Goal: Information Seeking & Learning: Learn about a topic

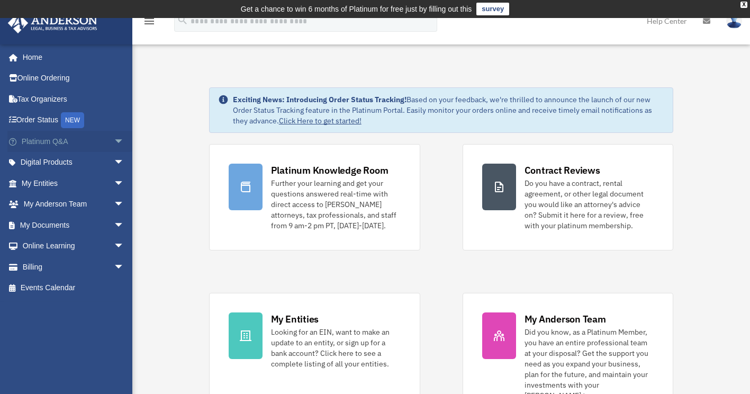
click at [114, 137] on span "arrow_drop_down" at bounding box center [124, 142] width 21 height 22
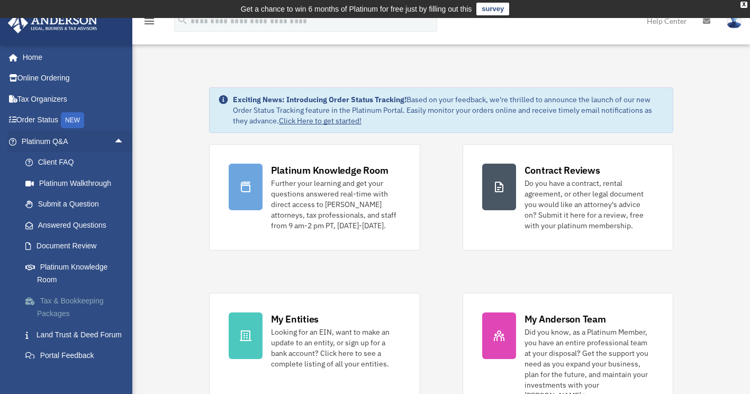
click at [87, 296] on link "Tax & Bookkeeping Packages" at bounding box center [77, 307] width 125 height 34
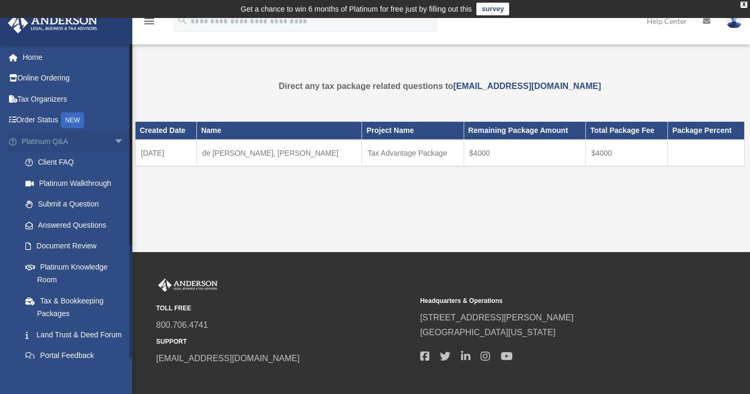
click at [114, 140] on span "arrow_drop_down" at bounding box center [124, 142] width 21 height 22
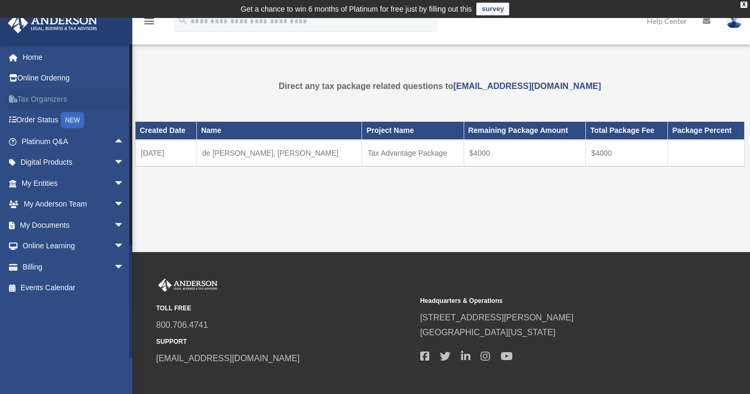
click at [90, 98] on link "Tax Organizers" at bounding box center [73, 98] width 133 height 21
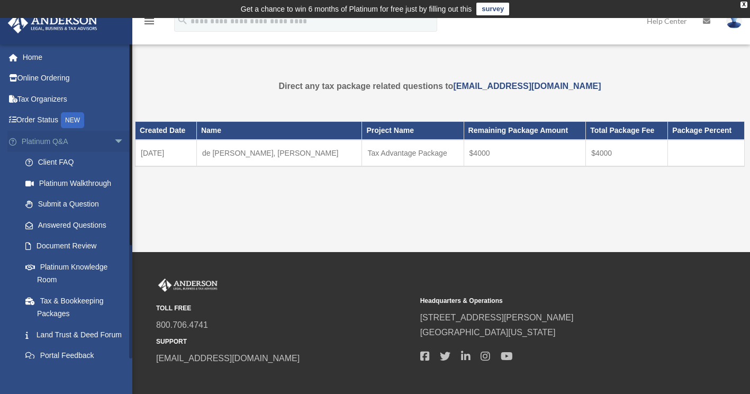
click at [114, 139] on span "arrow_drop_down" at bounding box center [124, 142] width 21 height 22
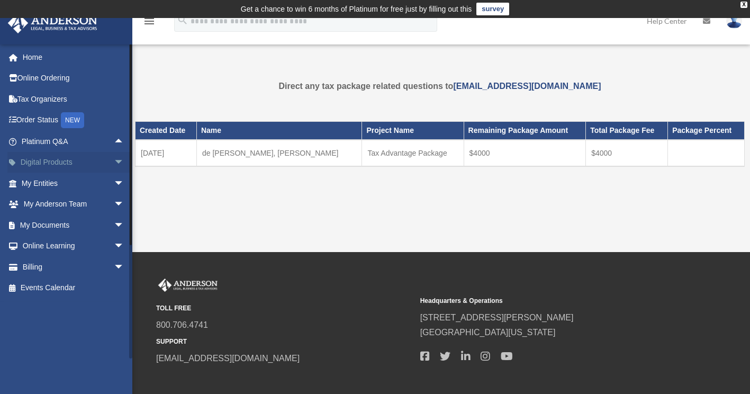
click at [114, 161] on span "arrow_drop_down" at bounding box center [124, 163] width 21 height 22
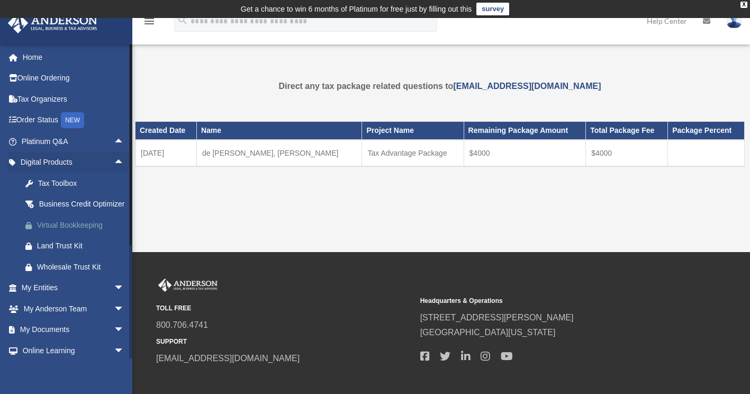
click at [69, 232] on div "Virtual Bookkeeping" at bounding box center [82, 224] width 90 height 13
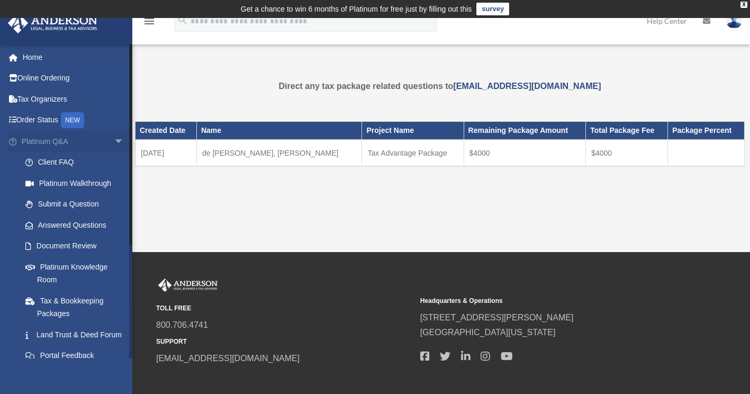
click at [114, 143] on span "arrow_drop_down" at bounding box center [124, 142] width 21 height 22
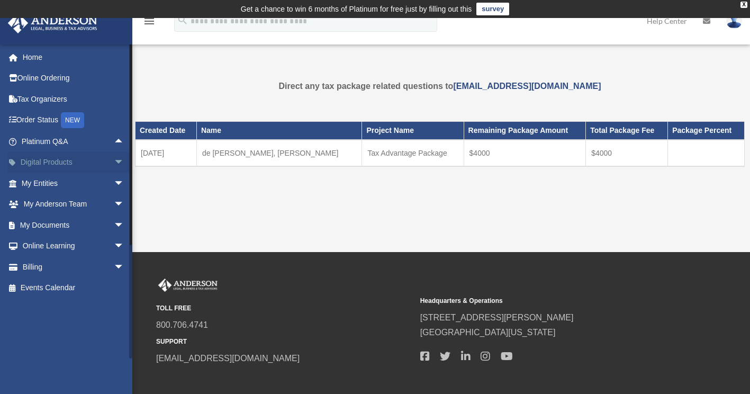
click at [114, 162] on span "arrow_drop_down" at bounding box center [124, 163] width 21 height 22
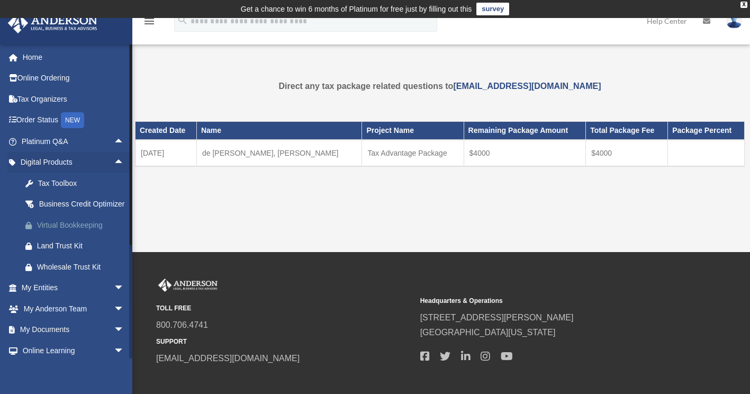
click at [72, 232] on div "Virtual Bookkeeping" at bounding box center [82, 224] width 90 height 13
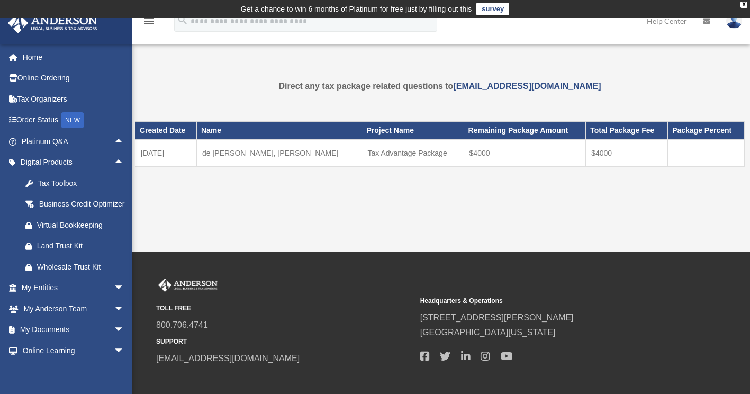
click at [327, 230] on div "Tax Package [EMAIL_ADDRESS][DOMAIN_NAME] Sign Out [EMAIL_ADDRESS][DOMAIN_NAME] …" at bounding box center [375, 135] width 750 height 234
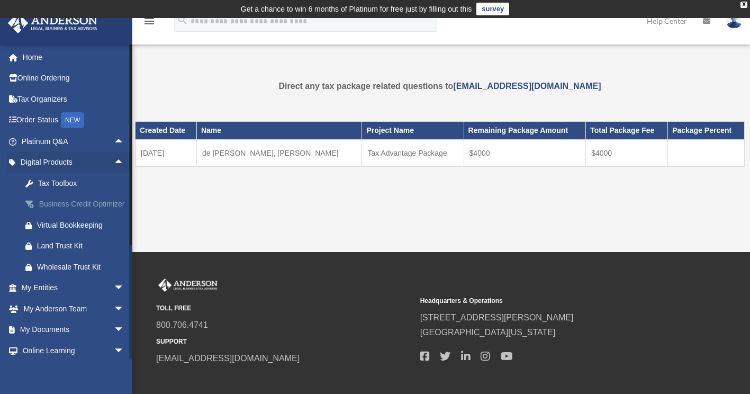
click at [85, 199] on div "Business Credit Optimizer" at bounding box center [82, 203] width 90 height 13
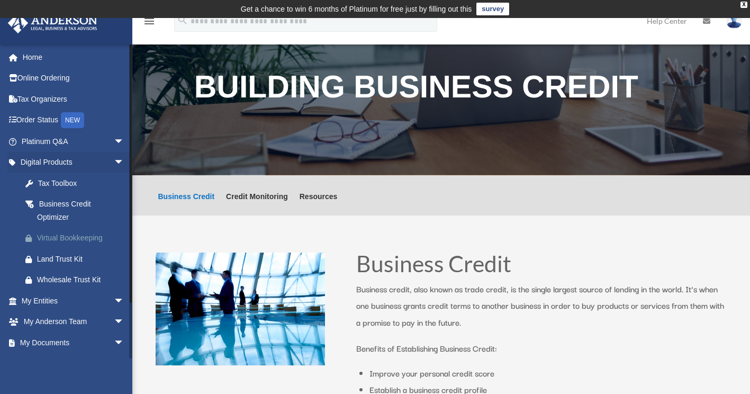
click at [81, 235] on div "Virtual Bookkeeping" at bounding box center [82, 237] width 90 height 13
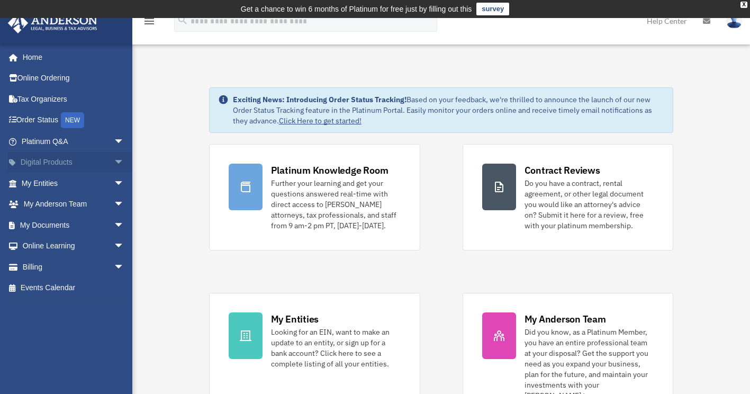
click at [120, 161] on span "arrow_drop_down" at bounding box center [124, 163] width 21 height 22
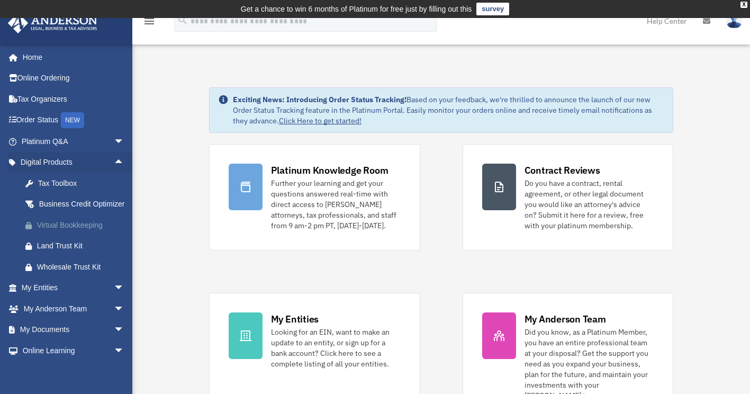
click at [74, 232] on div "Virtual Bookkeeping" at bounding box center [82, 224] width 90 height 13
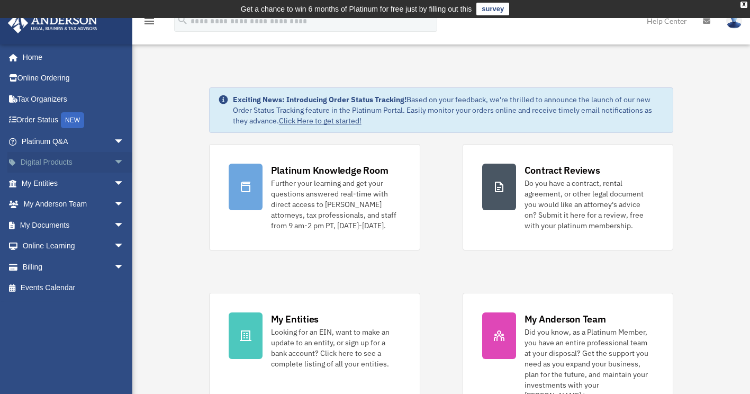
click at [124, 165] on span "arrow_drop_down" at bounding box center [124, 163] width 21 height 22
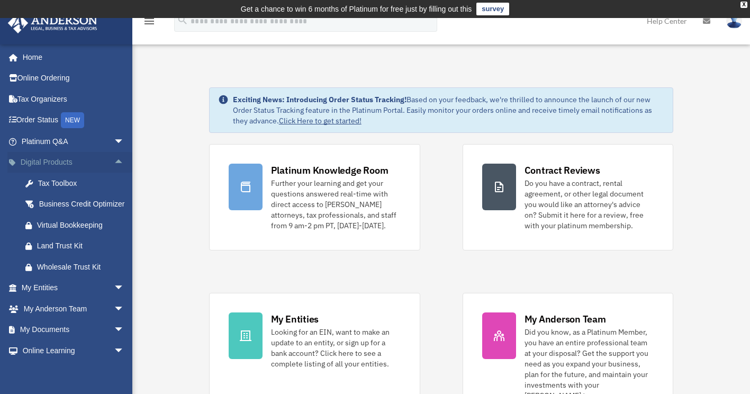
click at [124, 165] on span "arrow_drop_up" at bounding box center [124, 163] width 21 height 22
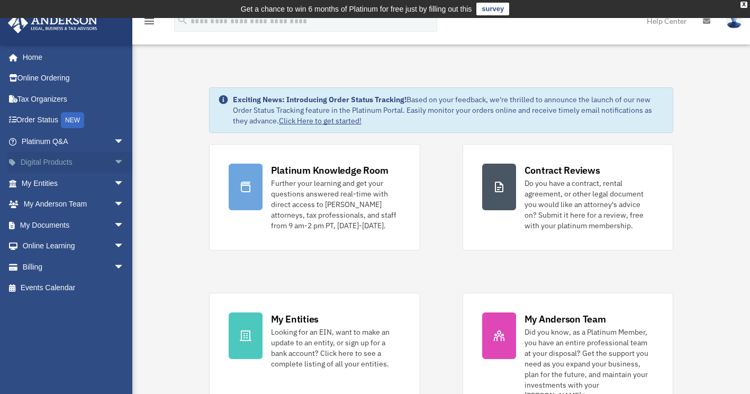
click at [124, 165] on span "arrow_drop_down" at bounding box center [124, 163] width 21 height 22
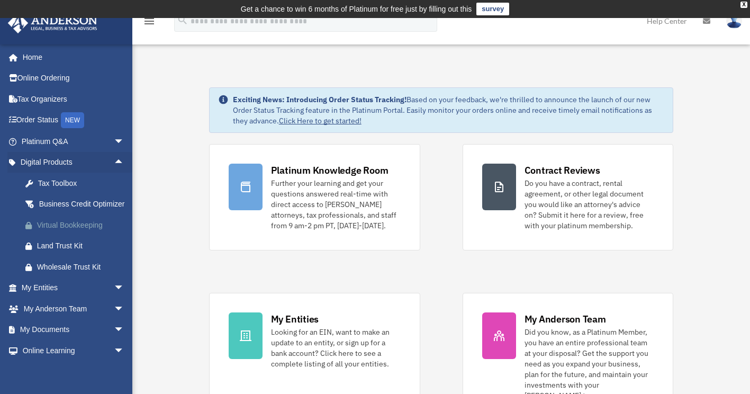
click at [71, 232] on div "Virtual Bookkeeping" at bounding box center [82, 224] width 90 height 13
click at [80, 232] on div "Virtual Bookkeeping" at bounding box center [82, 224] width 90 height 13
